Goal: Navigation & Orientation: Find specific page/section

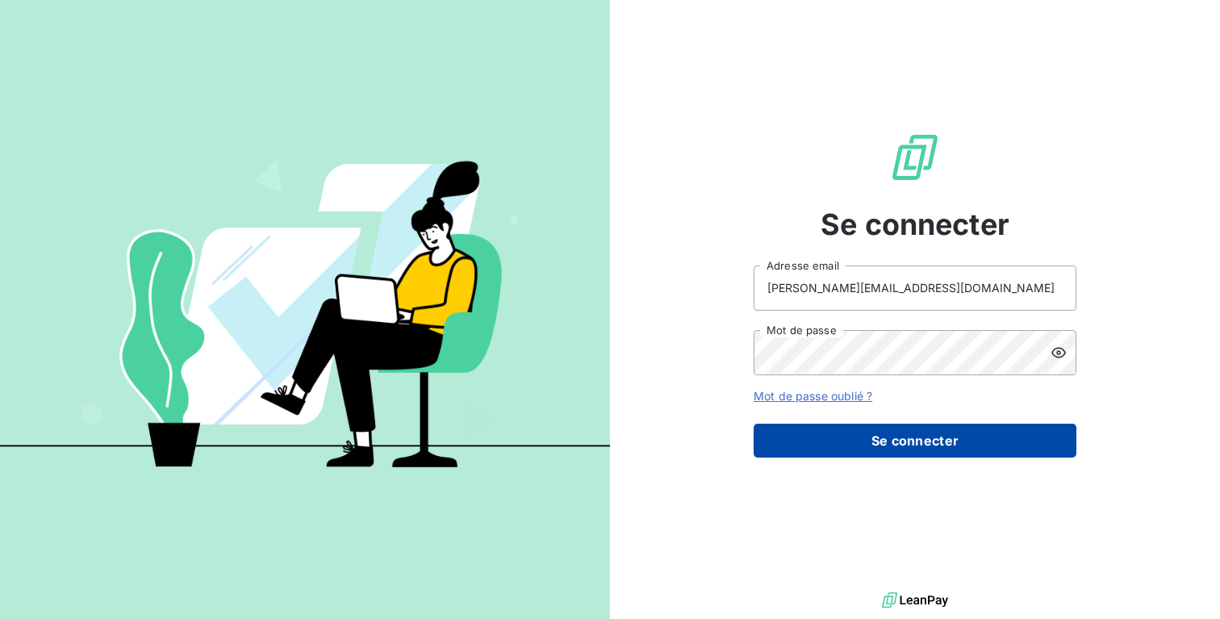
click at [999, 446] on button "Se connecter" at bounding box center [915, 441] width 323 height 34
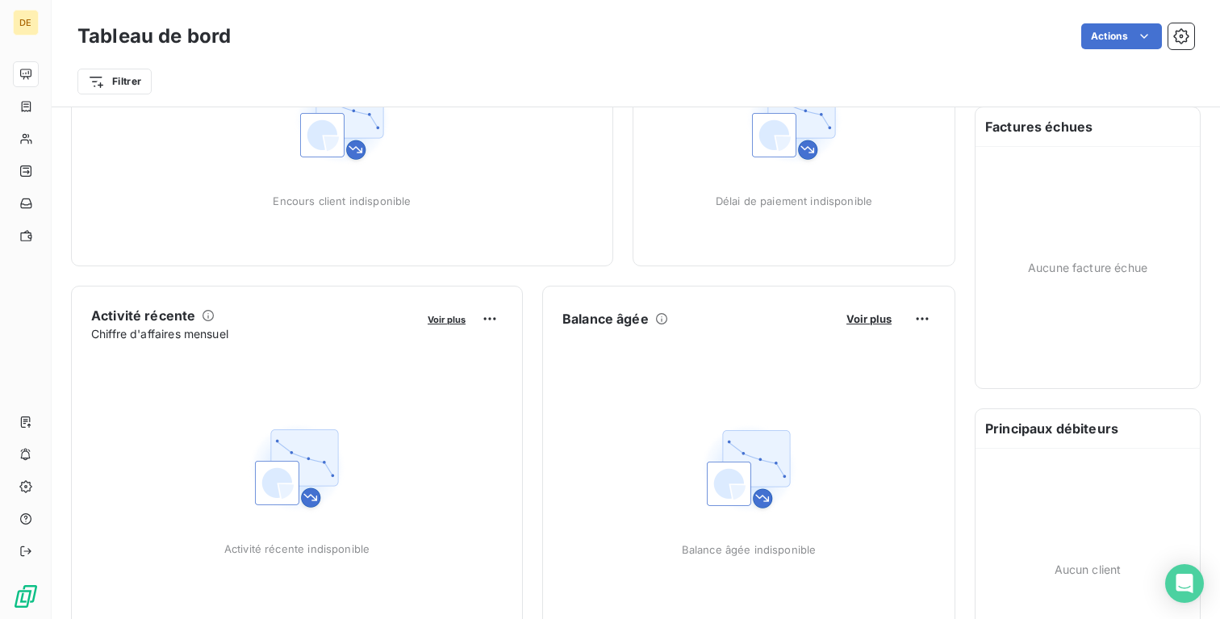
scroll to position [109, 0]
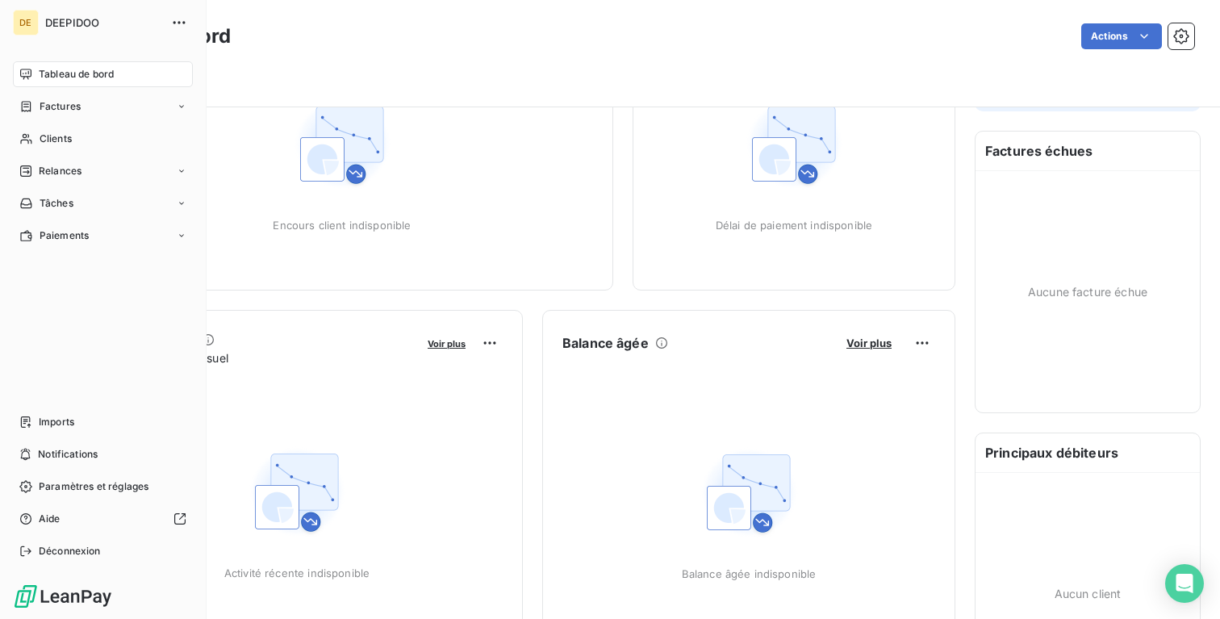
click at [84, 65] on div "Tableau de bord" at bounding box center [103, 74] width 180 height 26
click at [63, 139] on span "Clients" at bounding box center [56, 139] width 32 height 15
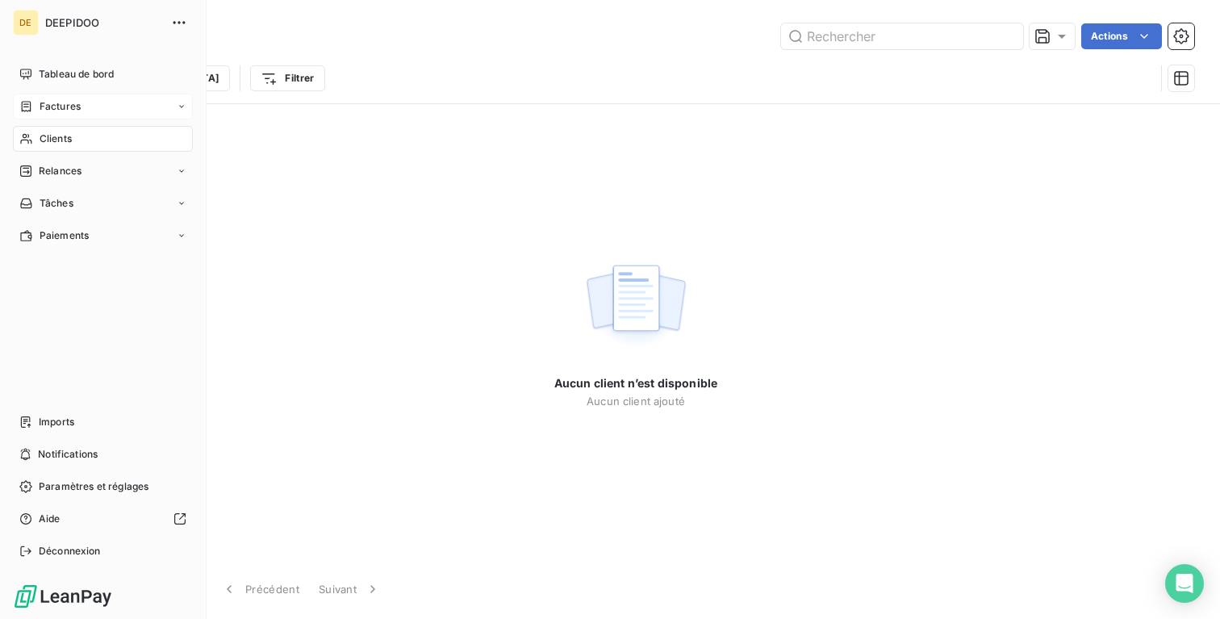
click at [62, 110] on span "Factures" at bounding box center [60, 106] width 41 height 15
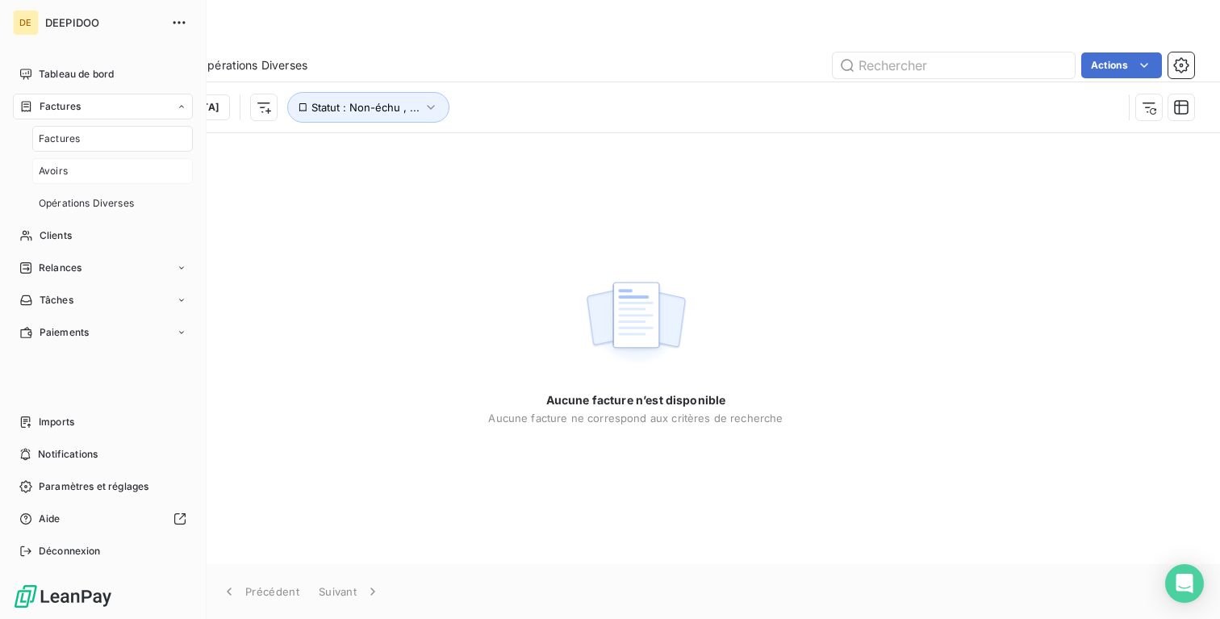
click at [70, 165] on div "Avoirs" at bounding box center [112, 171] width 161 height 26
click at [73, 203] on span "Opérations Diverses" at bounding box center [86, 203] width 95 height 15
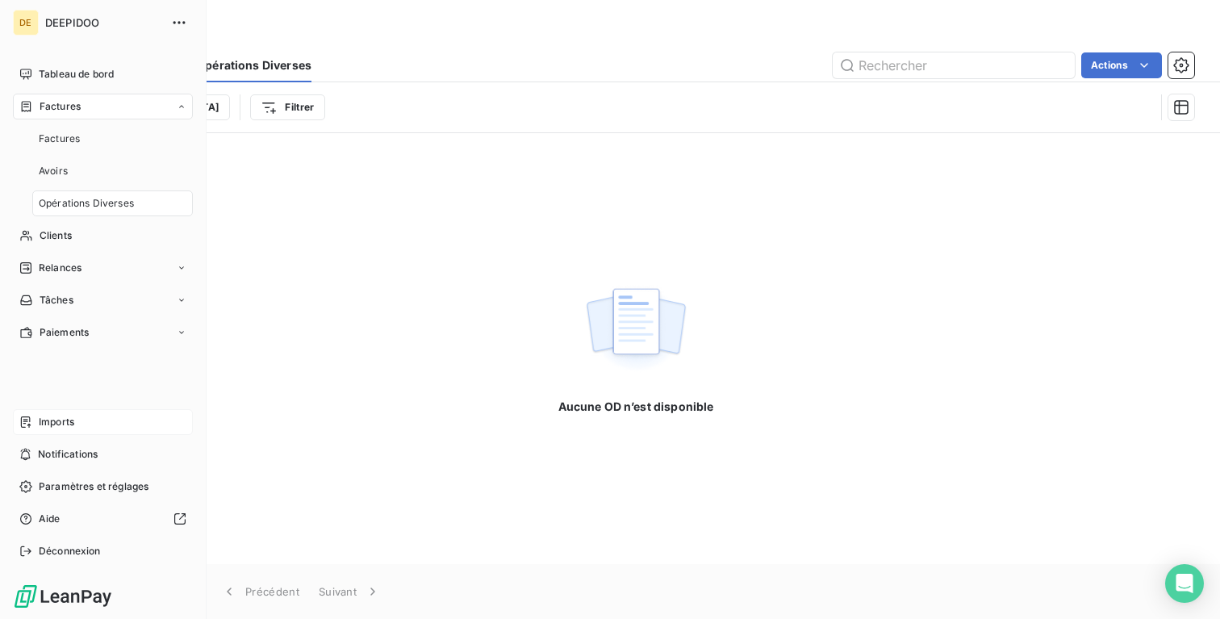
click at [58, 419] on span "Imports" at bounding box center [57, 422] width 36 height 15
